Goal: Obtain resource: Download file/media

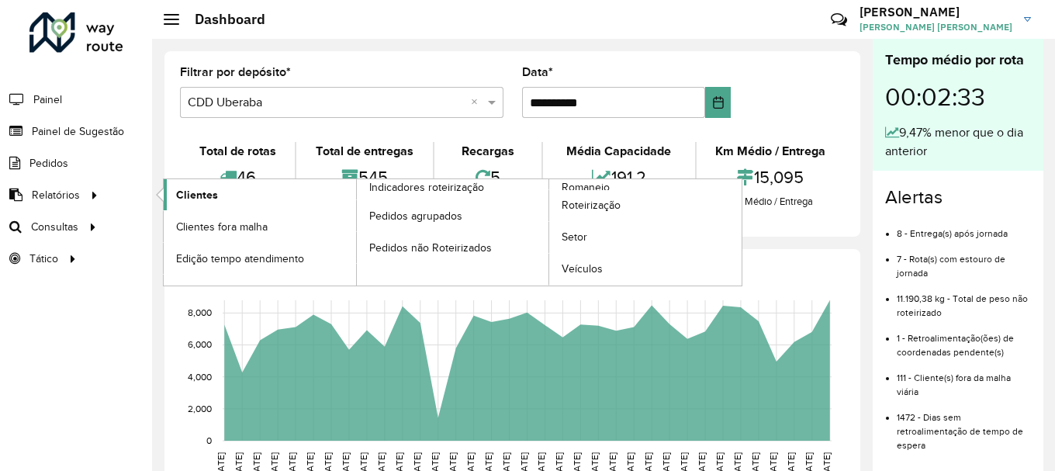
click at [188, 191] on span "Clientes" at bounding box center [197, 195] width 42 height 16
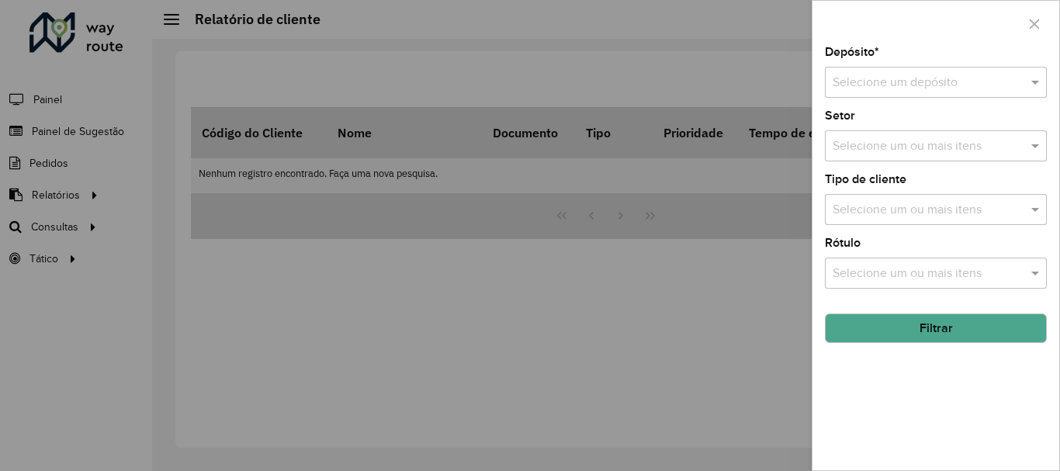
click at [939, 74] on input "text" at bounding box center [920, 83] width 175 height 19
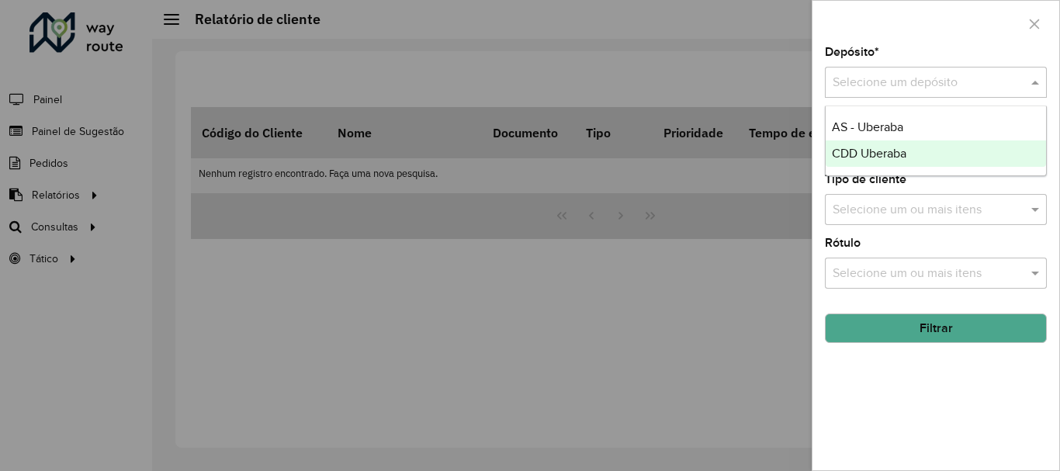
click at [856, 154] on span "CDD Uberaba" at bounding box center [869, 153] width 74 height 13
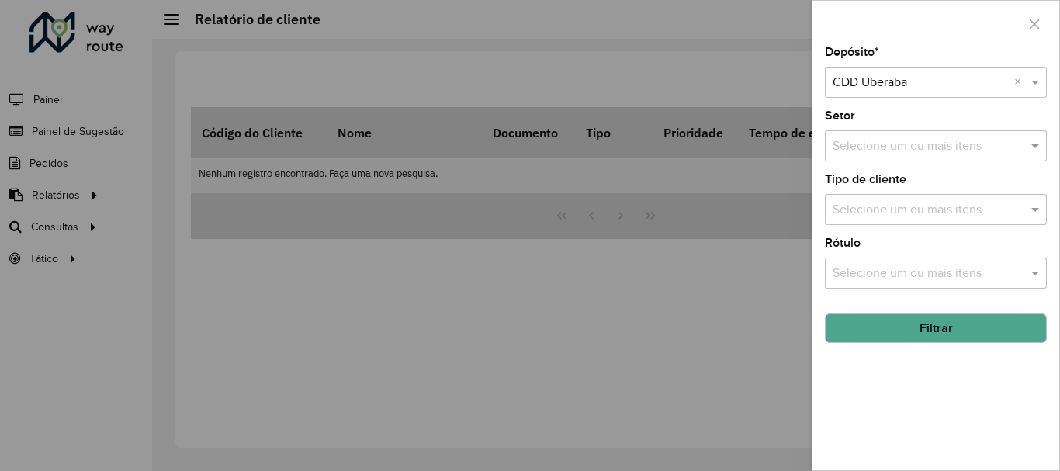
click at [909, 344] on div "Depósito * Selecione um depósito × CDD Uberaba × Setor Selecione um ou mais ite…" at bounding box center [935, 259] width 247 height 424
click at [905, 337] on button "Filtrar" at bounding box center [936, 327] width 222 height 29
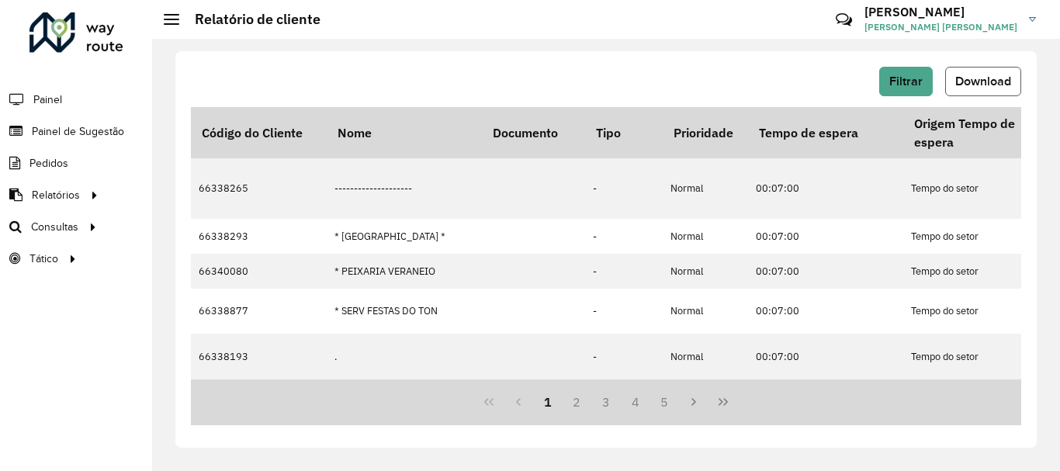
click at [973, 79] on span "Download" at bounding box center [983, 80] width 56 height 13
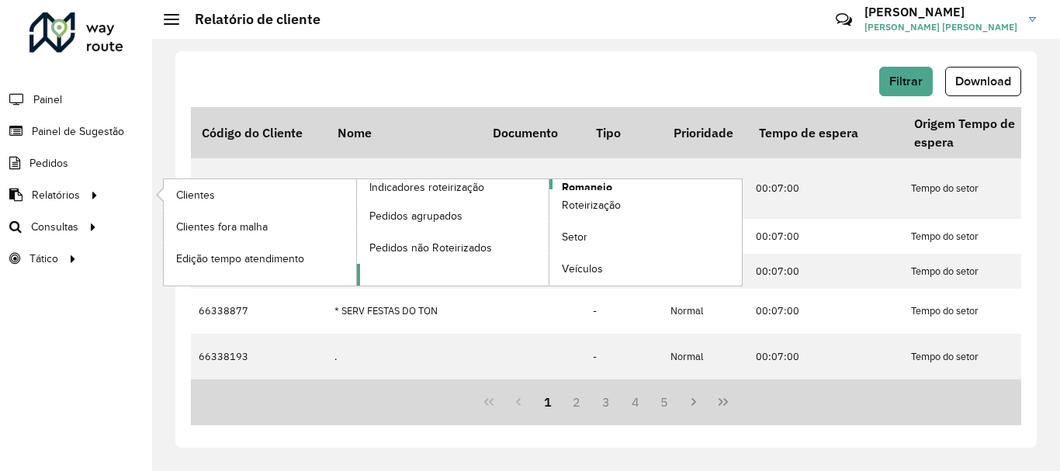
click at [594, 185] on span "Romaneio" at bounding box center [587, 187] width 50 height 16
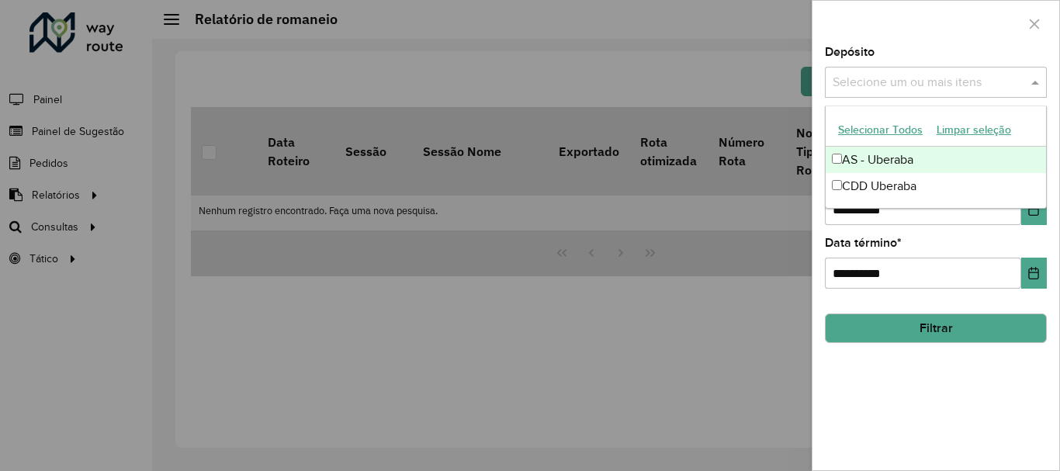
click at [909, 83] on input "text" at bounding box center [928, 83] width 199 height 19
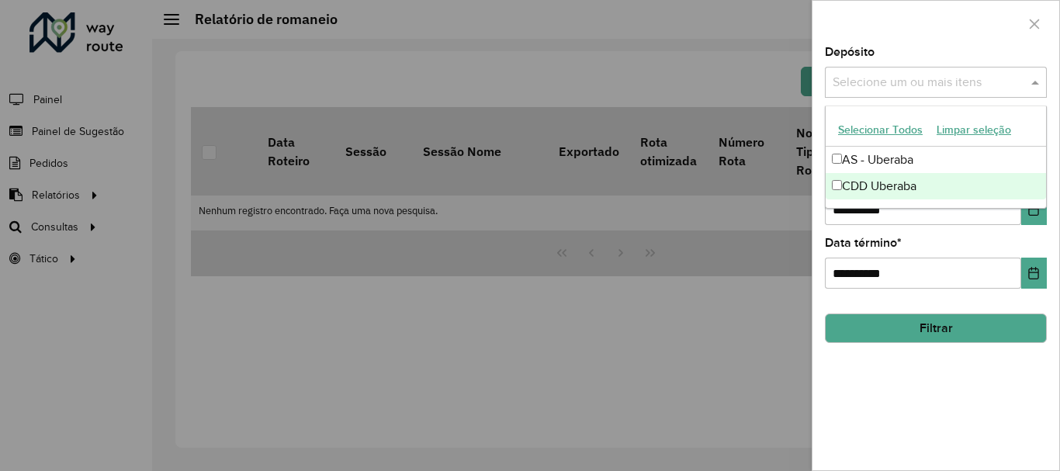
click at [865, 192] on div "CDD Uberaba" at bounding box center [936, 186] width 220 height 26
click at [895, 450] on div "**********" at bounding box center [935, 259] width 247 height 424
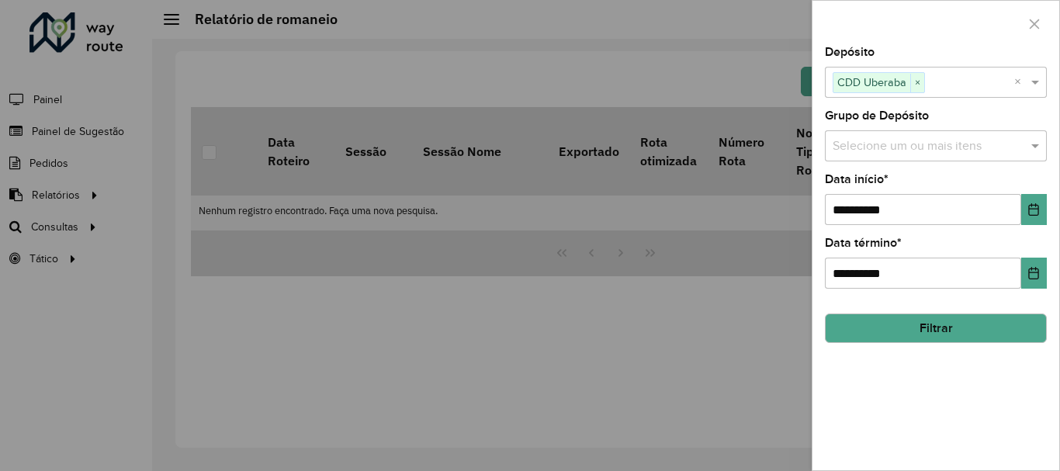
click at [904, 358] on div "**********" at bounding box center [935, 259] width 247 height 424
click at [896, 327] on button "Filtrar" at bounding box center [936, 327] width 222 height 29
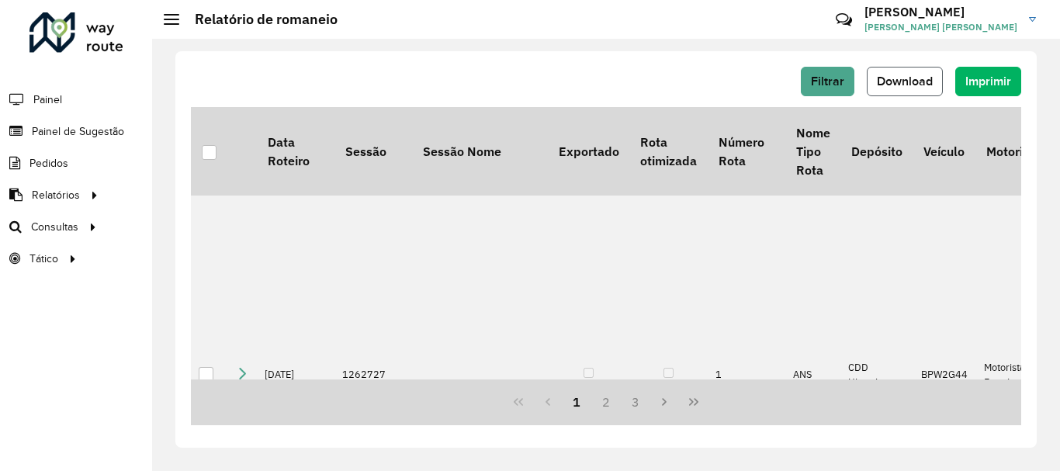
click at [909, 69] on button "Download" at bounding box center [905, 81] width 76 height 29
